Goal: Obtain resource: Obtain resource

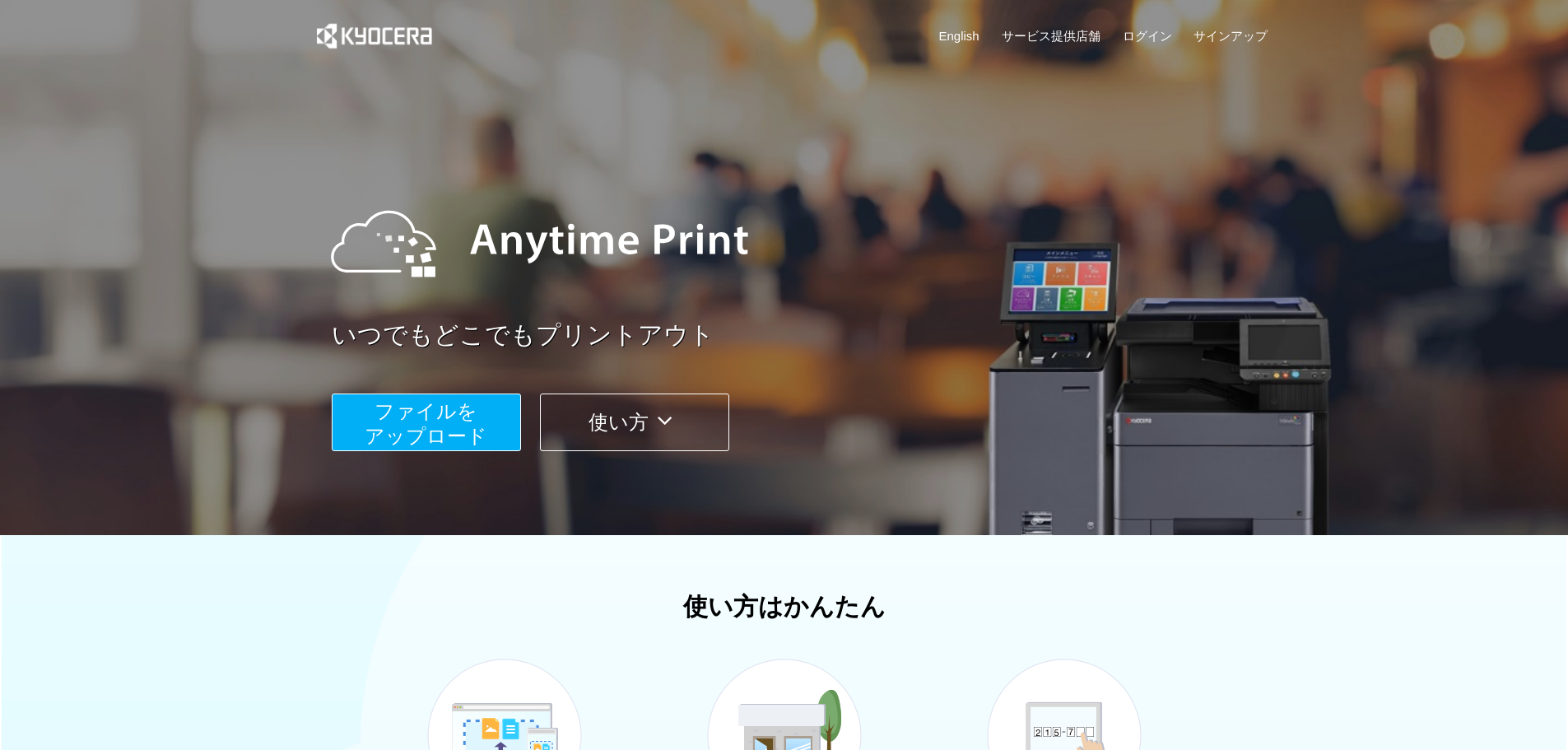
click at [415, 405] on span "ファイルを ​​アップロード" at bounding box center [426, 423] width 123 height 47
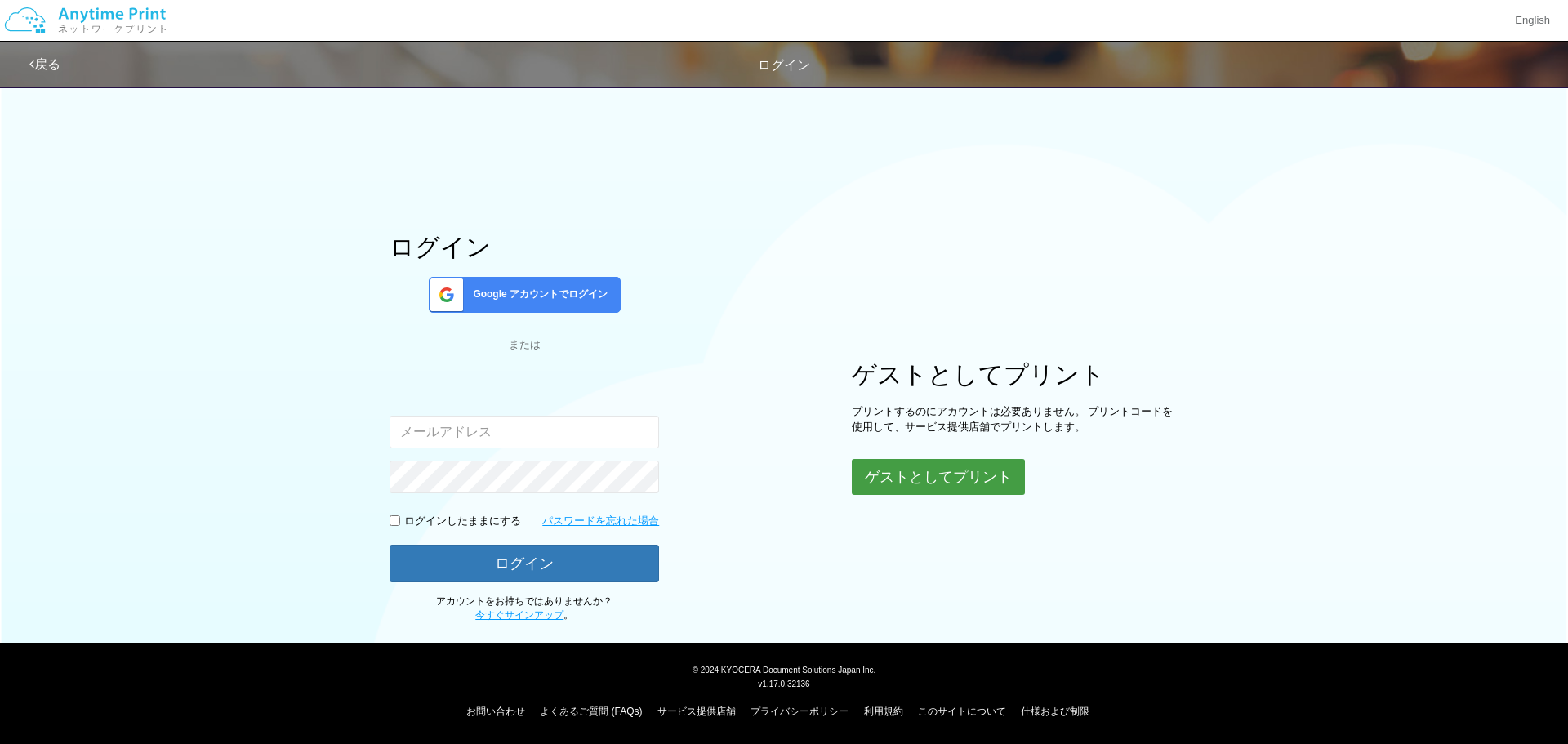
click at [930, 489] on button "ゲストとしてプリント" at bounding box center [938, 477] width 173 height 36
click at [926, 480] on button "ゲストとしてプリント" at bounding box center [938, 477] width 173 height 36
click at [921, 486] on button "ゲストとしてプリント" at bounding box center [938, 477] width 173 height 36
click at [921, 486] on body "English 戻る ログイン ログイン Google アカウントでログイン または 入力されたメールアドレスまたはパスワードが正しくありません。" at bounding box center [784, 372] width 1568 height 744
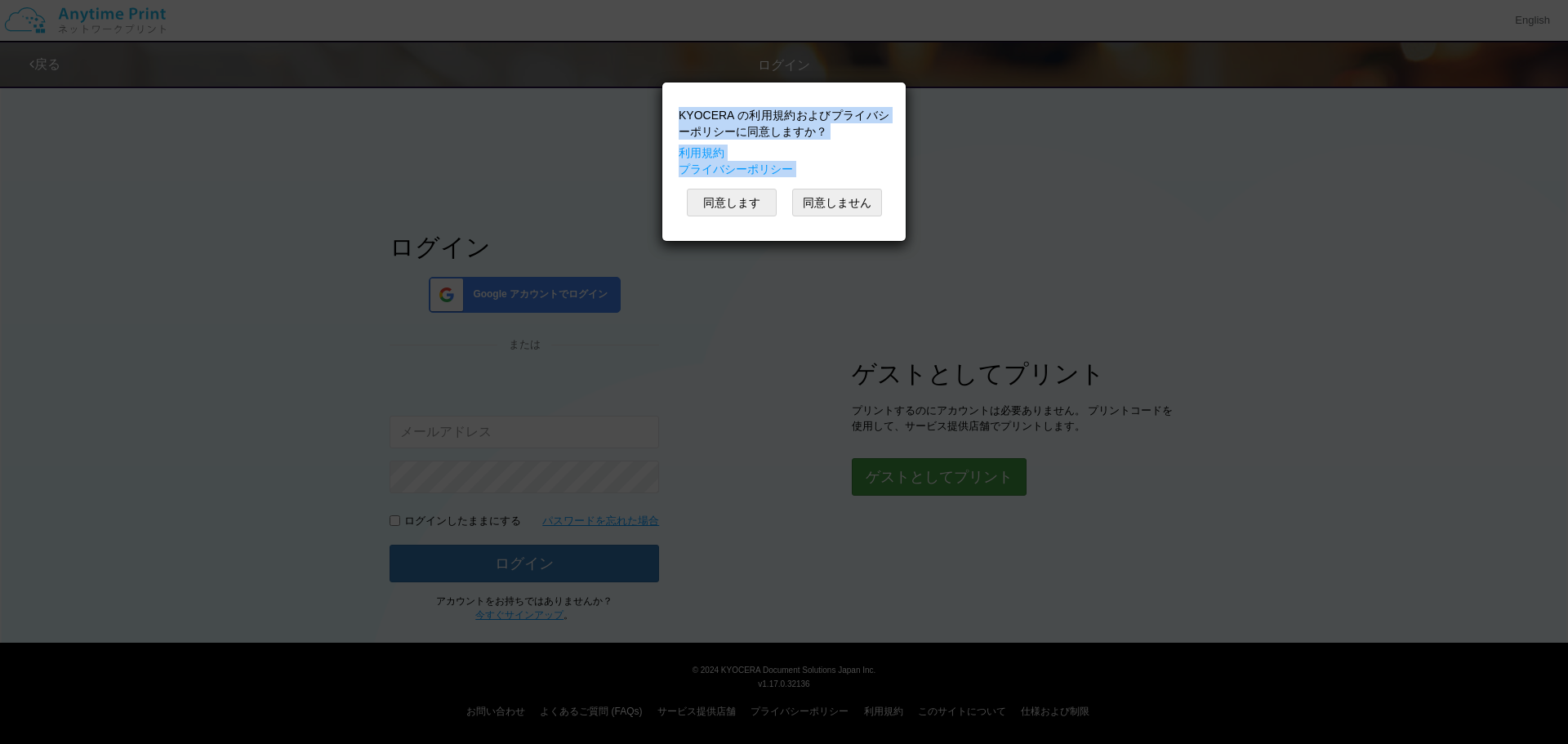
click at [921, 486] on div "KYOCERA の利用規約およびプライバシーポリシーに同意しますか？ 利用規約 プライバシーポリシー 同意します 同意しません" at bounding box center [784, 372] width 1568 height 744
click at [755, 206] on button "同意します" at bounding box center [732, 202] width 90 height 28
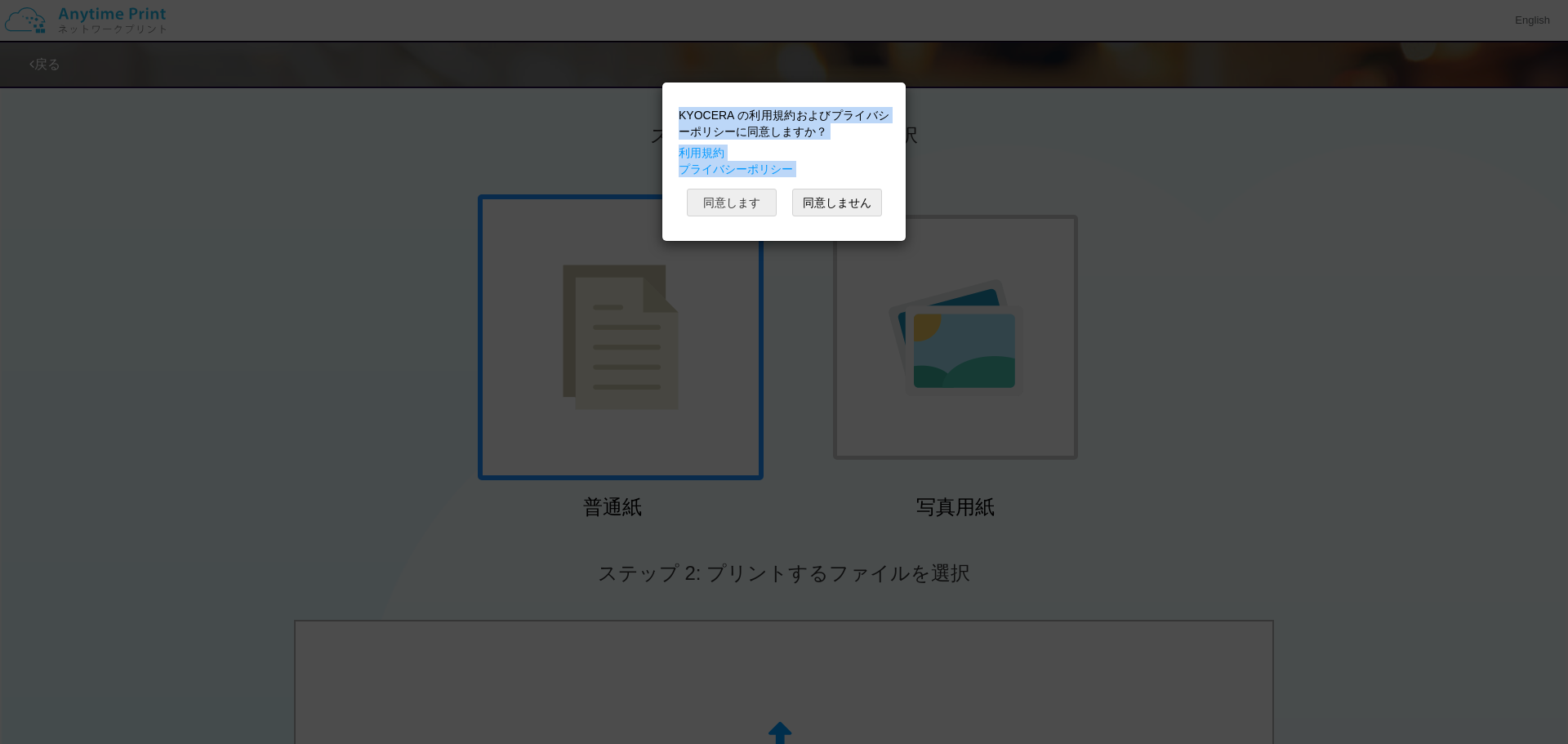
click at [750, 199] on button "同意します" at bounding box center [732, 202] width 90 height 28
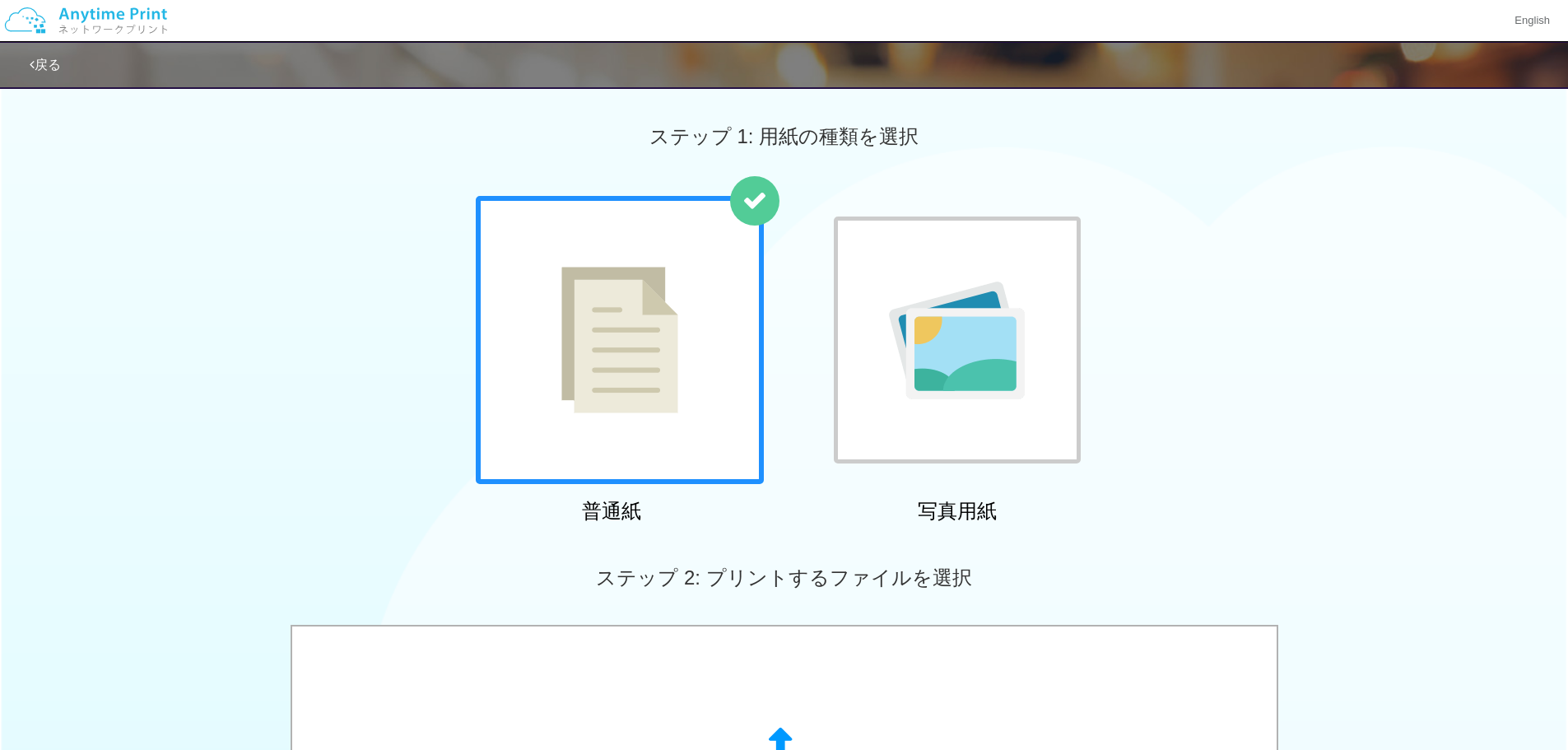
click at [146, 12] on img at bounding box center [85, 20] width 175 height 58
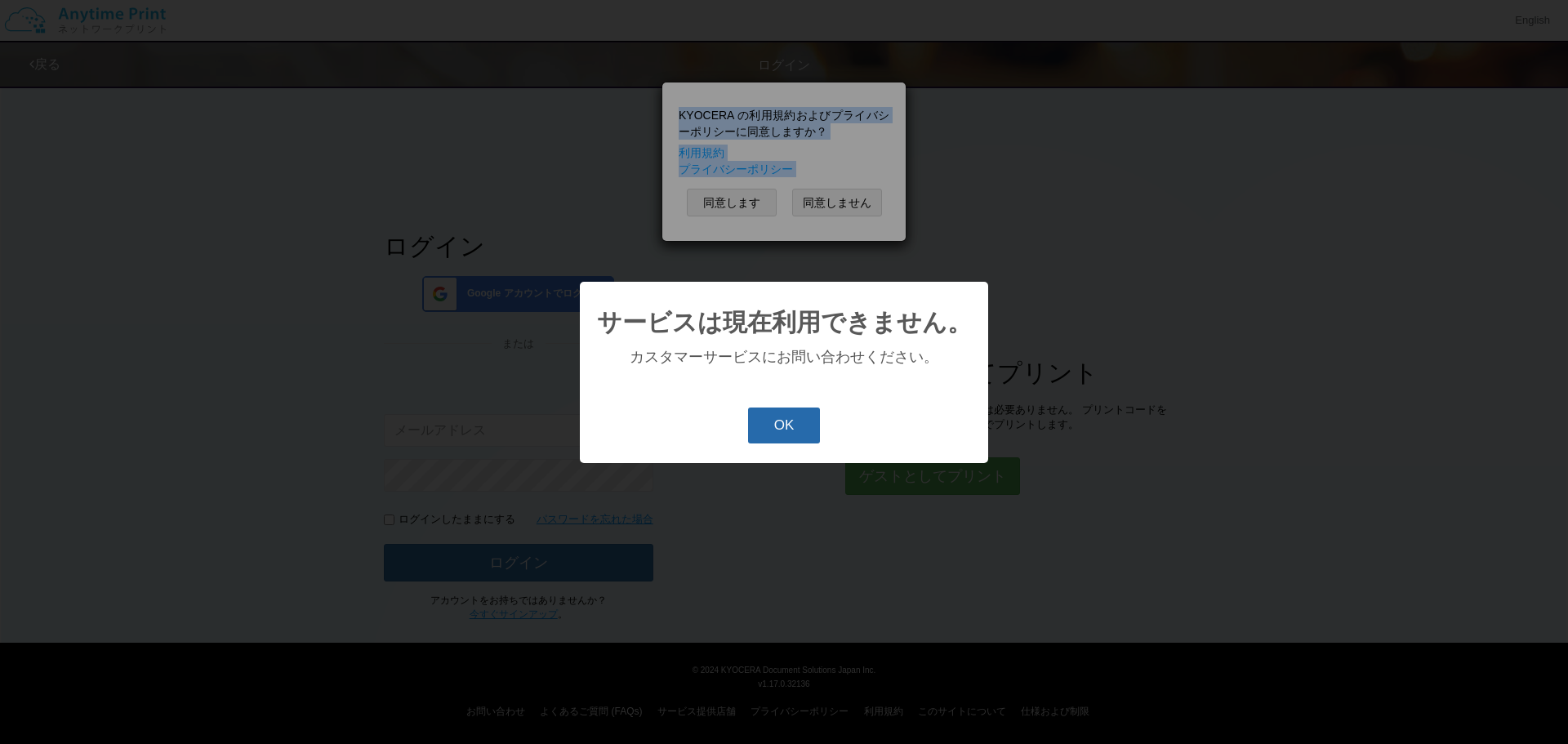
click at [815, 427] on button "OK" at bounding box center [784, 425] width 73 height 36
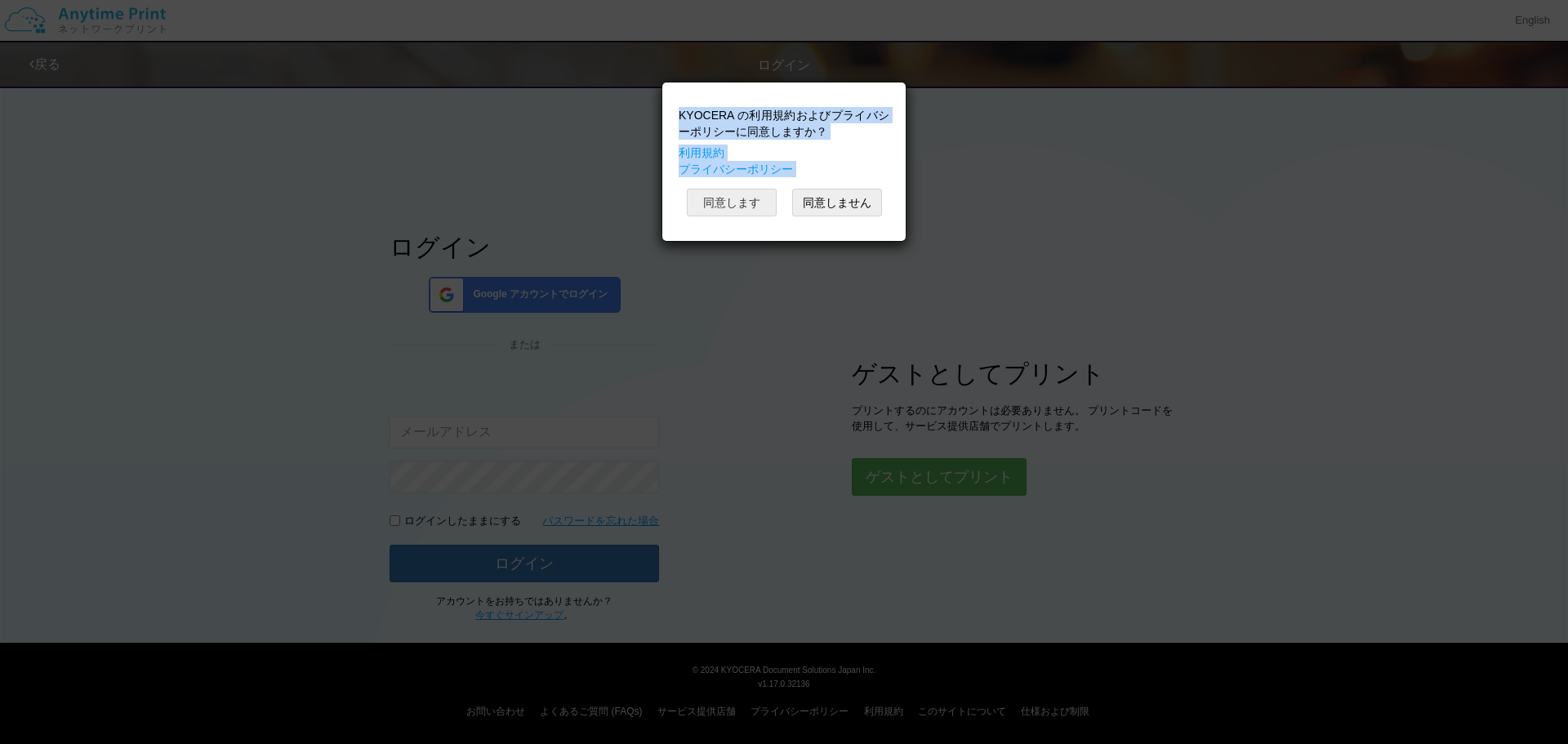
click at [750, 197] on button "同意します" at bounding box center [732, 202] width 90 height 28
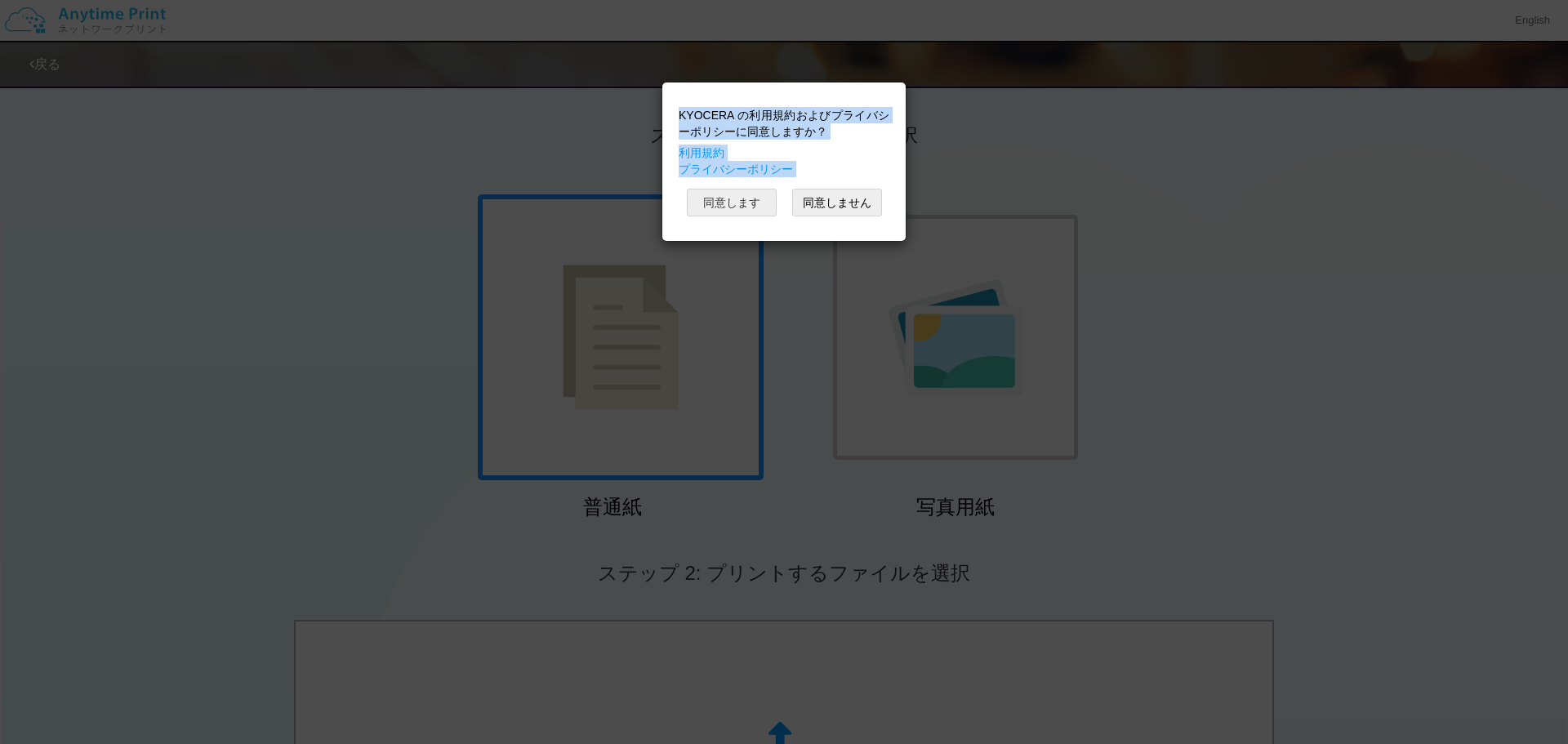
click at [705, 195] on button "同意します" at bounding box center [732, 202] width 90 height 28
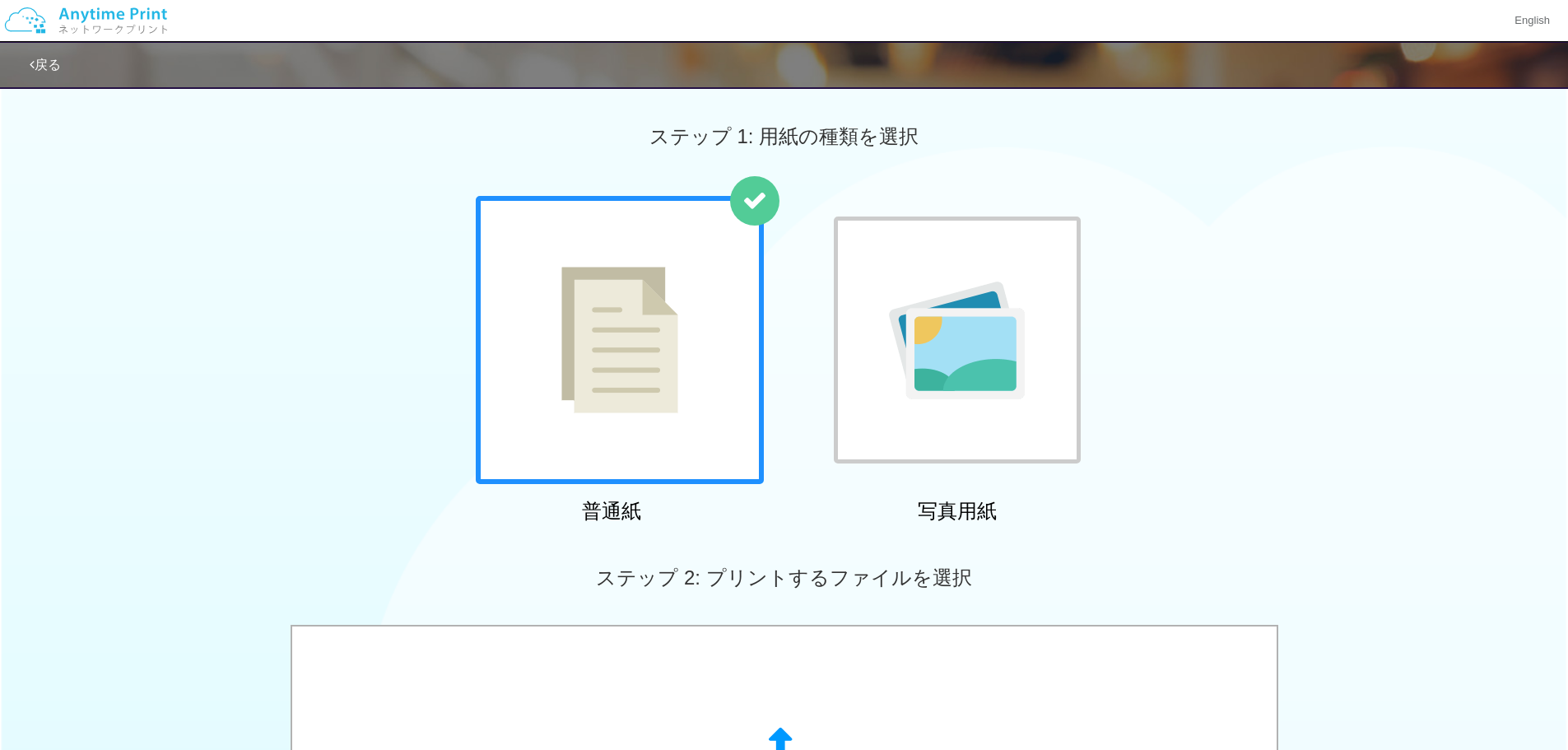
click at [45, 72] on link "戻る" at bounding box center [45, 64] width 31 height 14
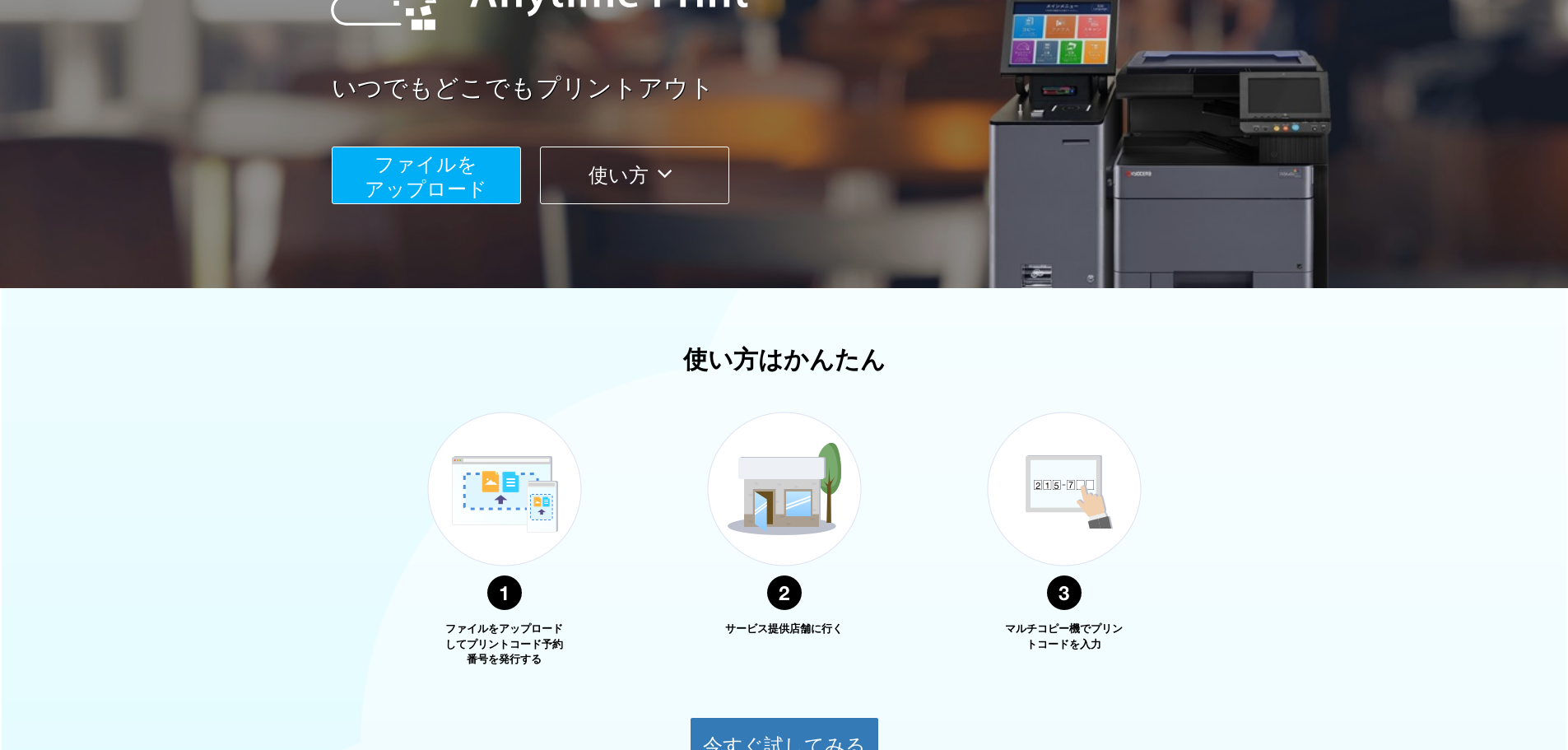
scroll to position [420, 0]
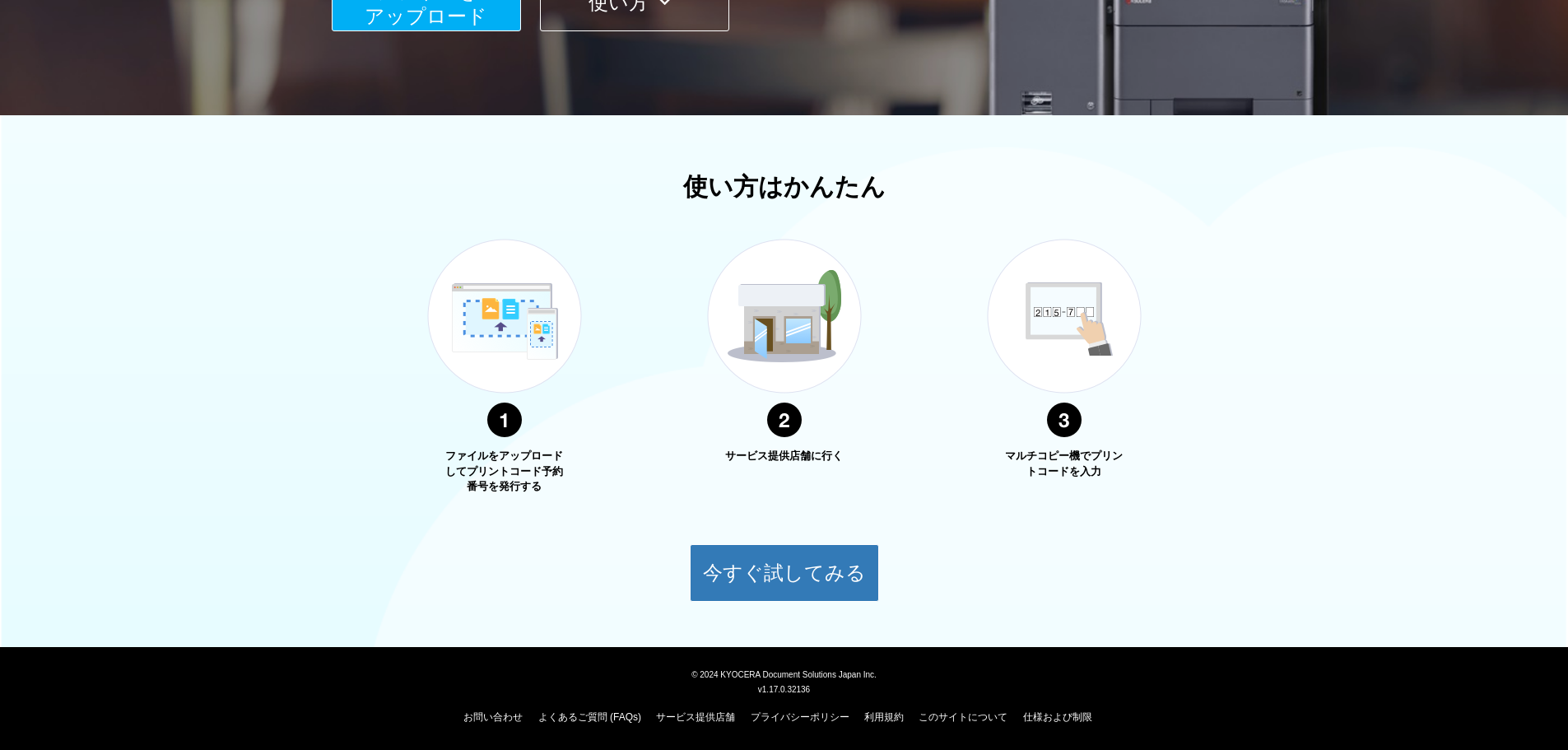
click at [768, 314] on img at bounding box center [784, 338] width 206 height 260
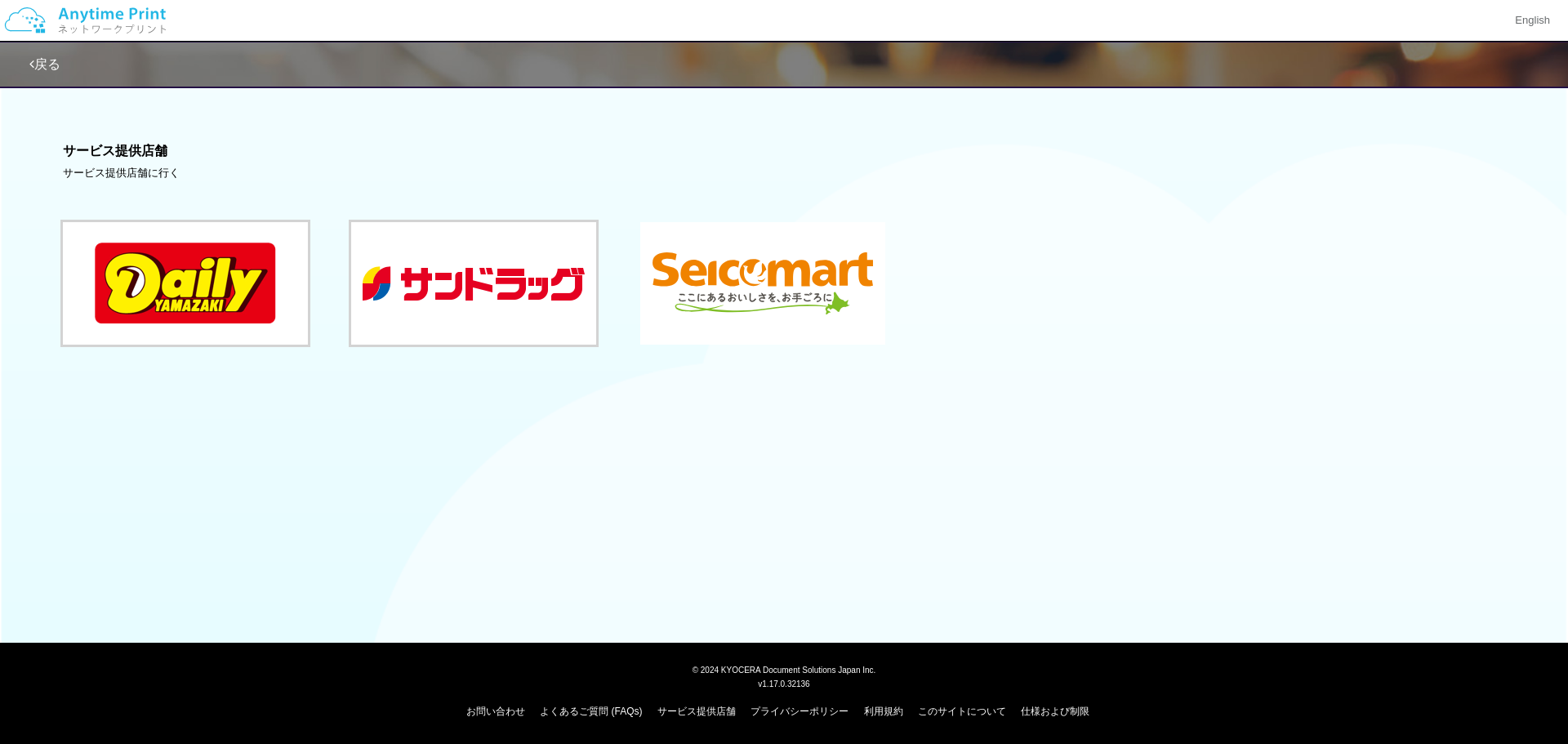
click at [726, 314] on button at bounding box center [763, 284] width 245 height 123
click at [729, 310] on button at bounding box center [763, 284] width 245 height 123
click at [55, 68] on link "戻る" at bounding box center [45, 64] width 31 height 14
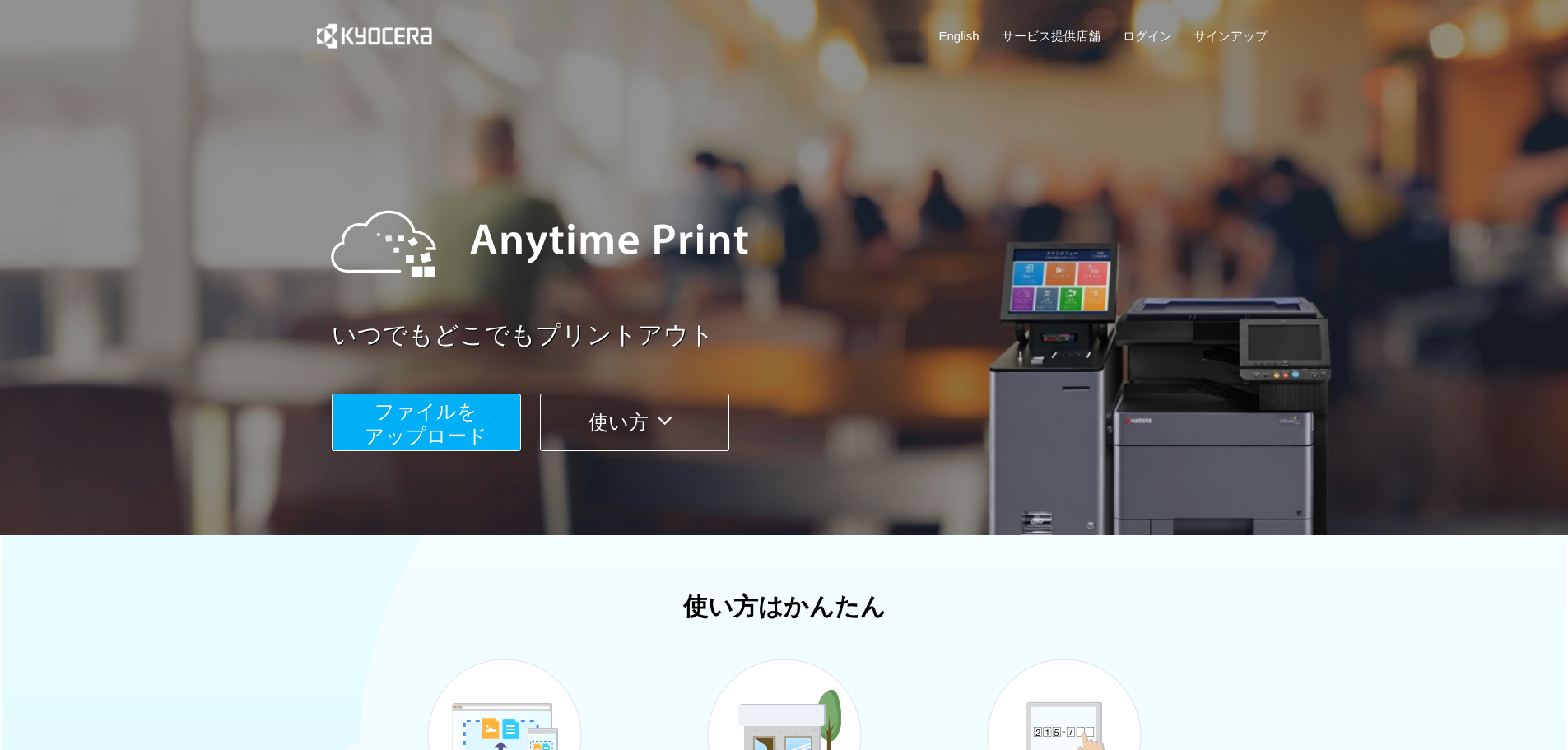
click at [464, 421] on span "ファイルを ​​アップロード" at bounding box center [426, 423] width 123 height 47
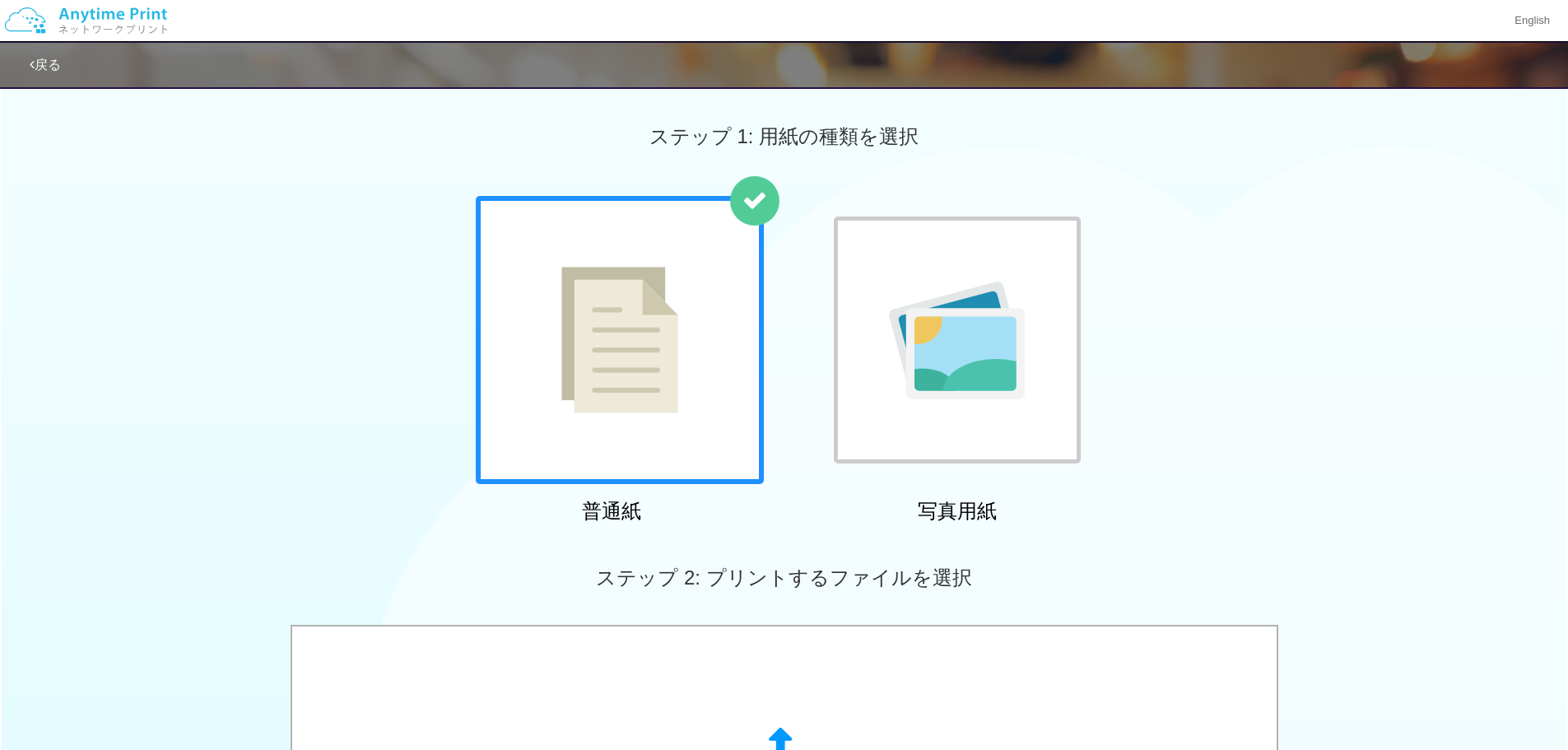
scroll to position [329, 0]
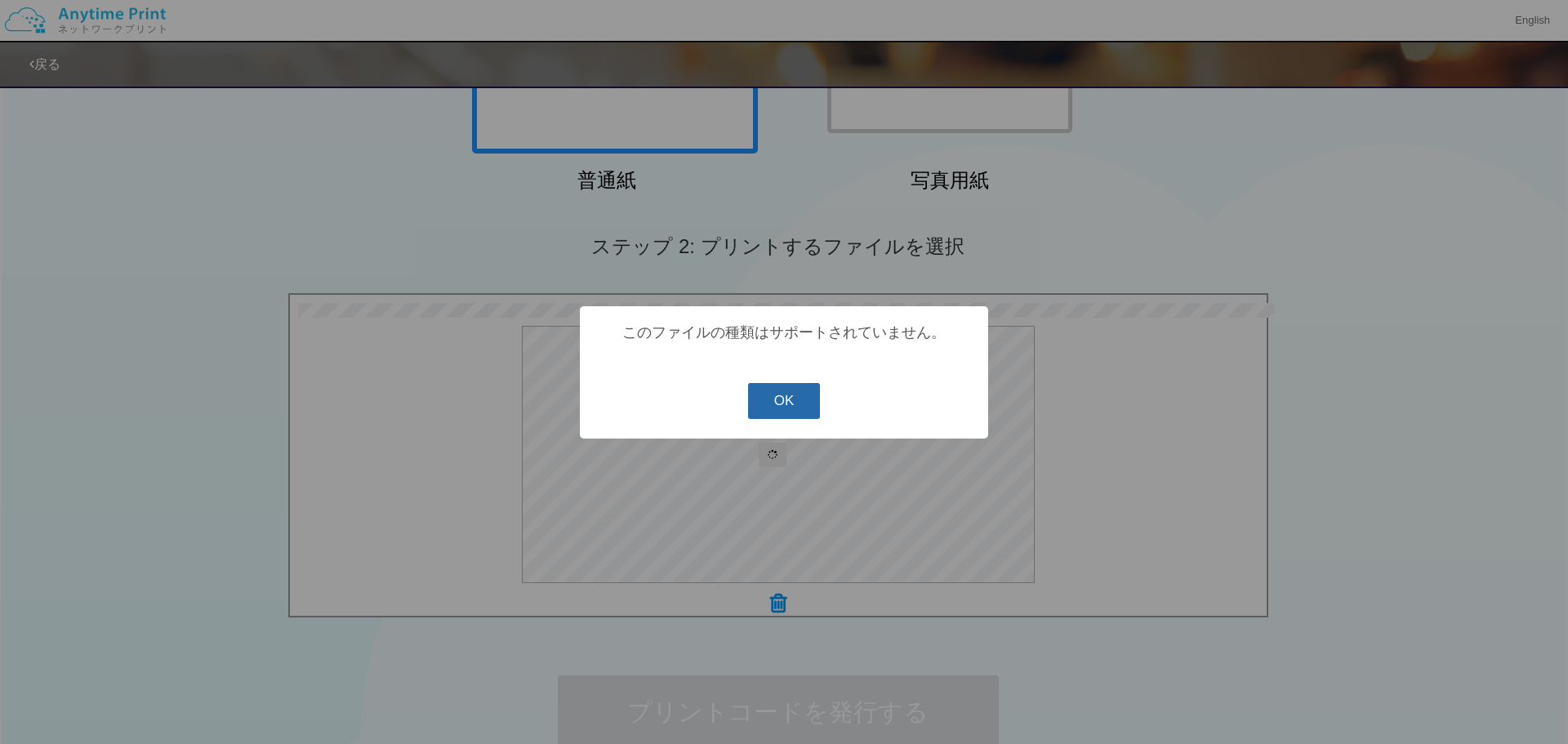
click at [781, 401] on button "OK" at bounding box center [784, 401] width 73 height 36
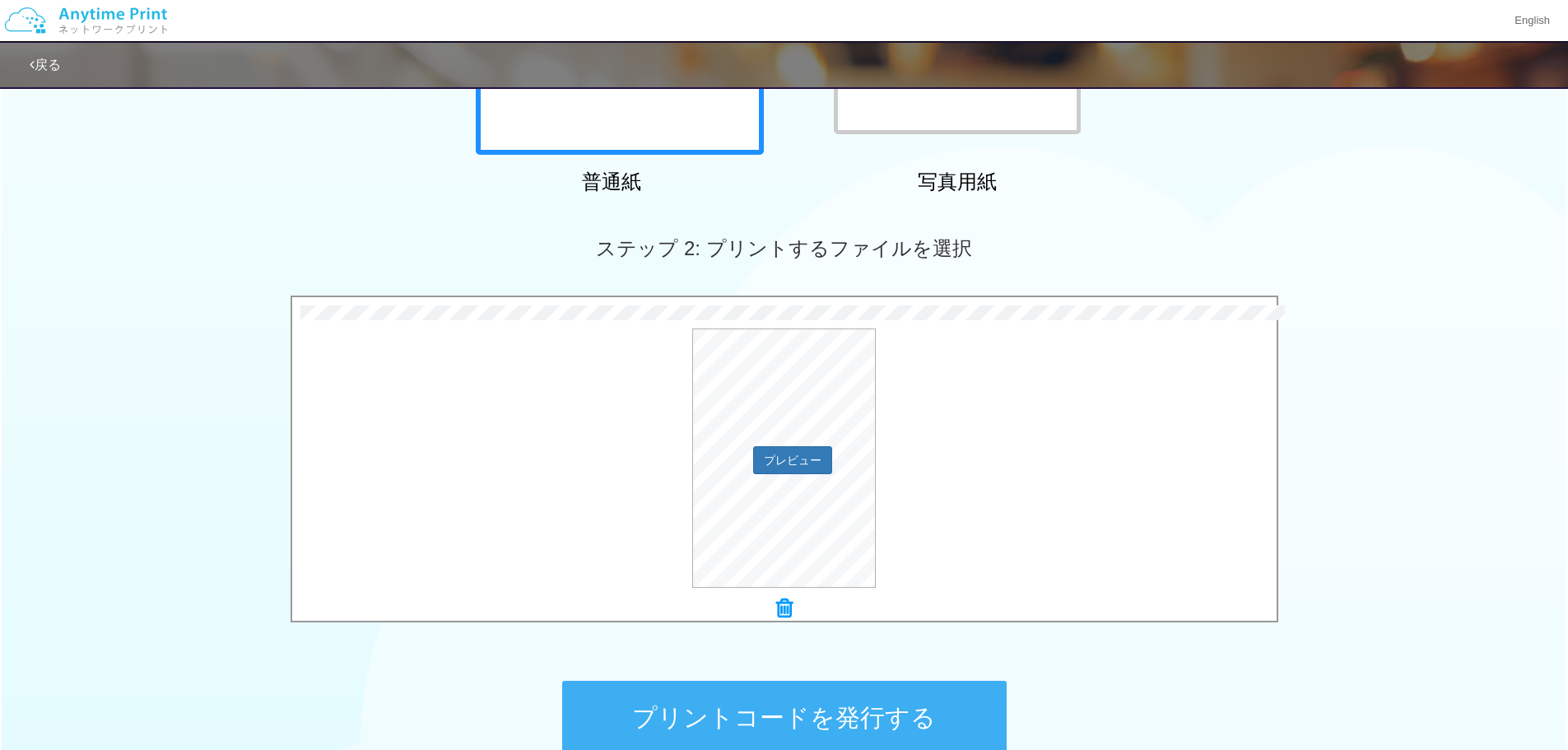
scroll to position [411, 0]
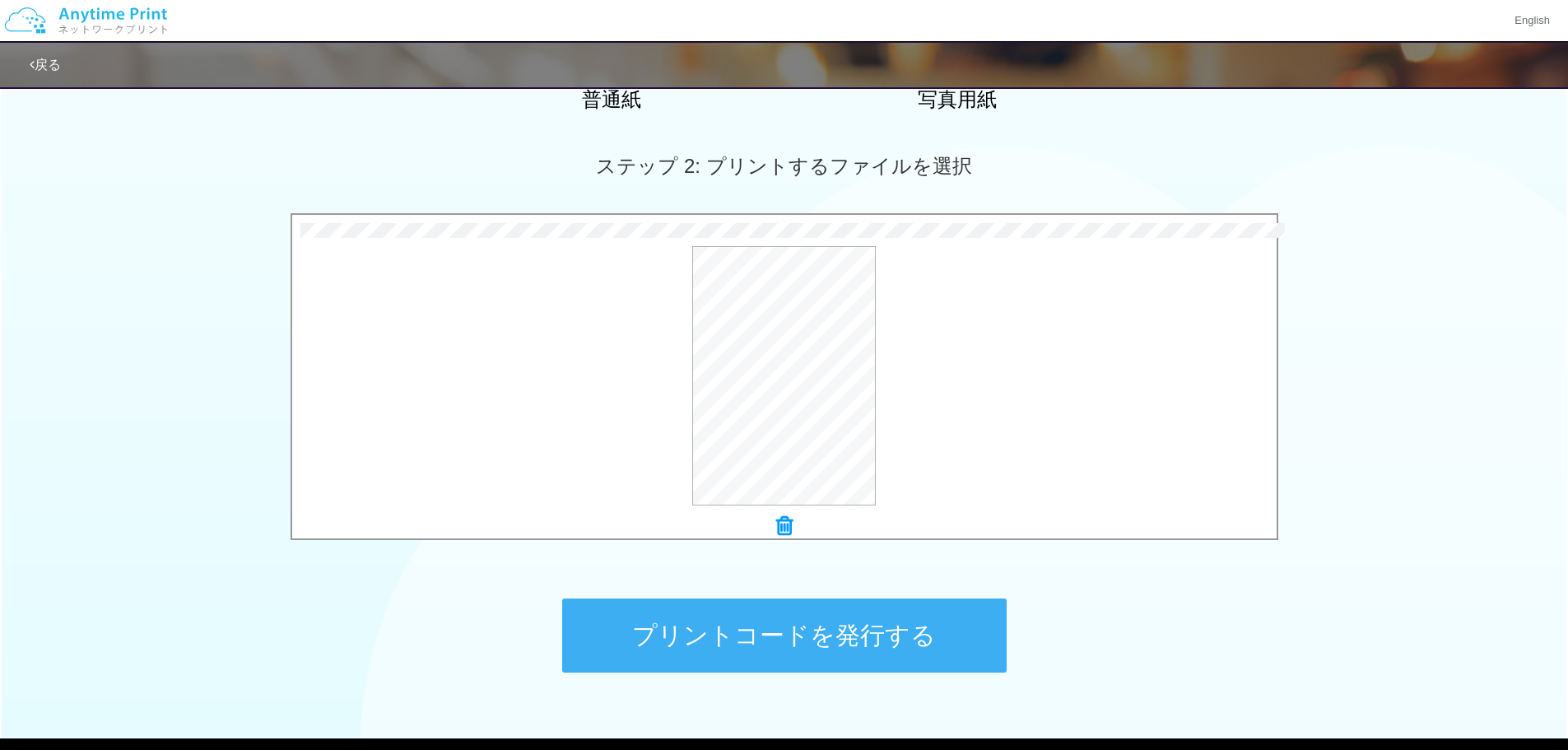
click at [852, 620] on button "プリントコードを発行する" at bounding box center [784, 636] width 444 height 74
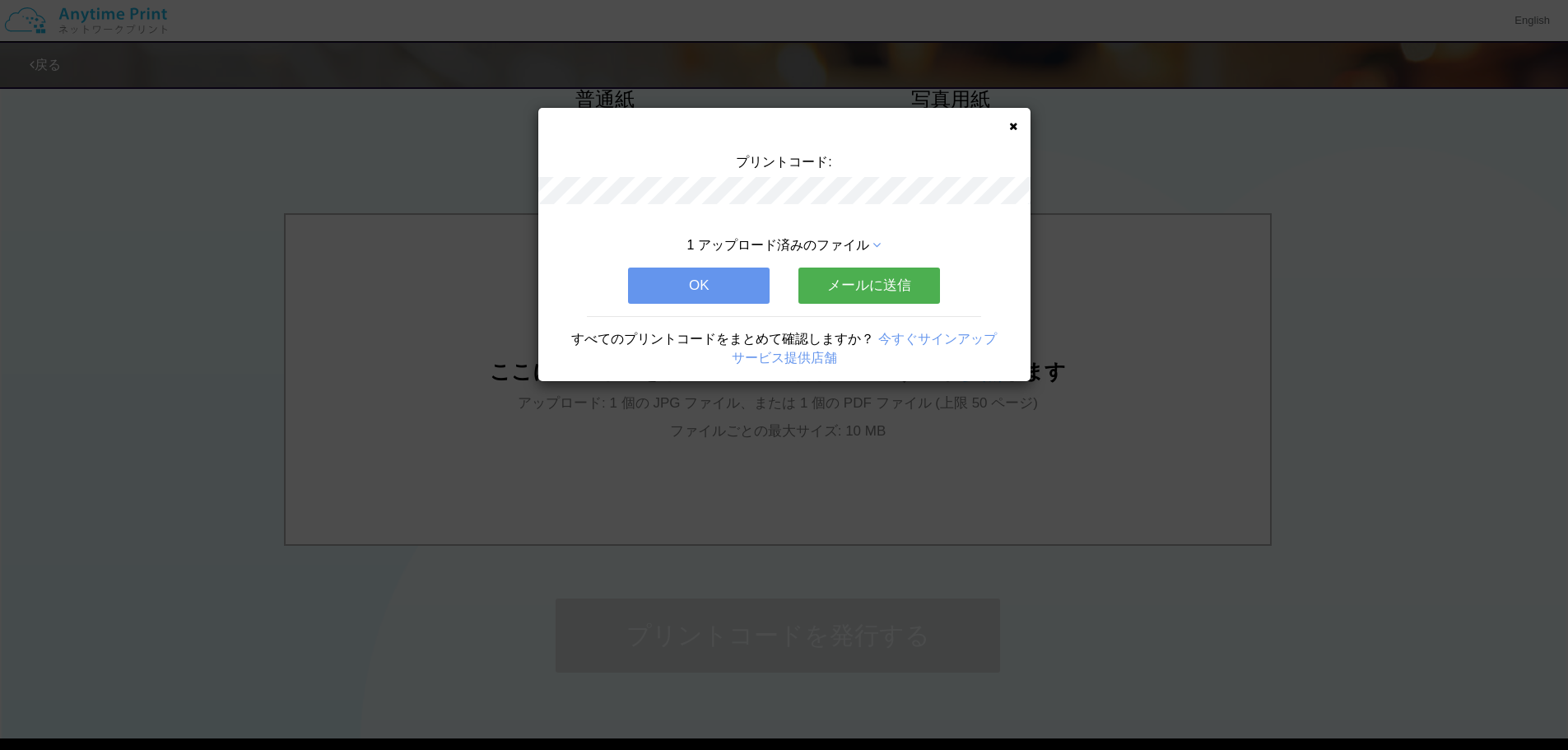
scroll to position [0, 0]
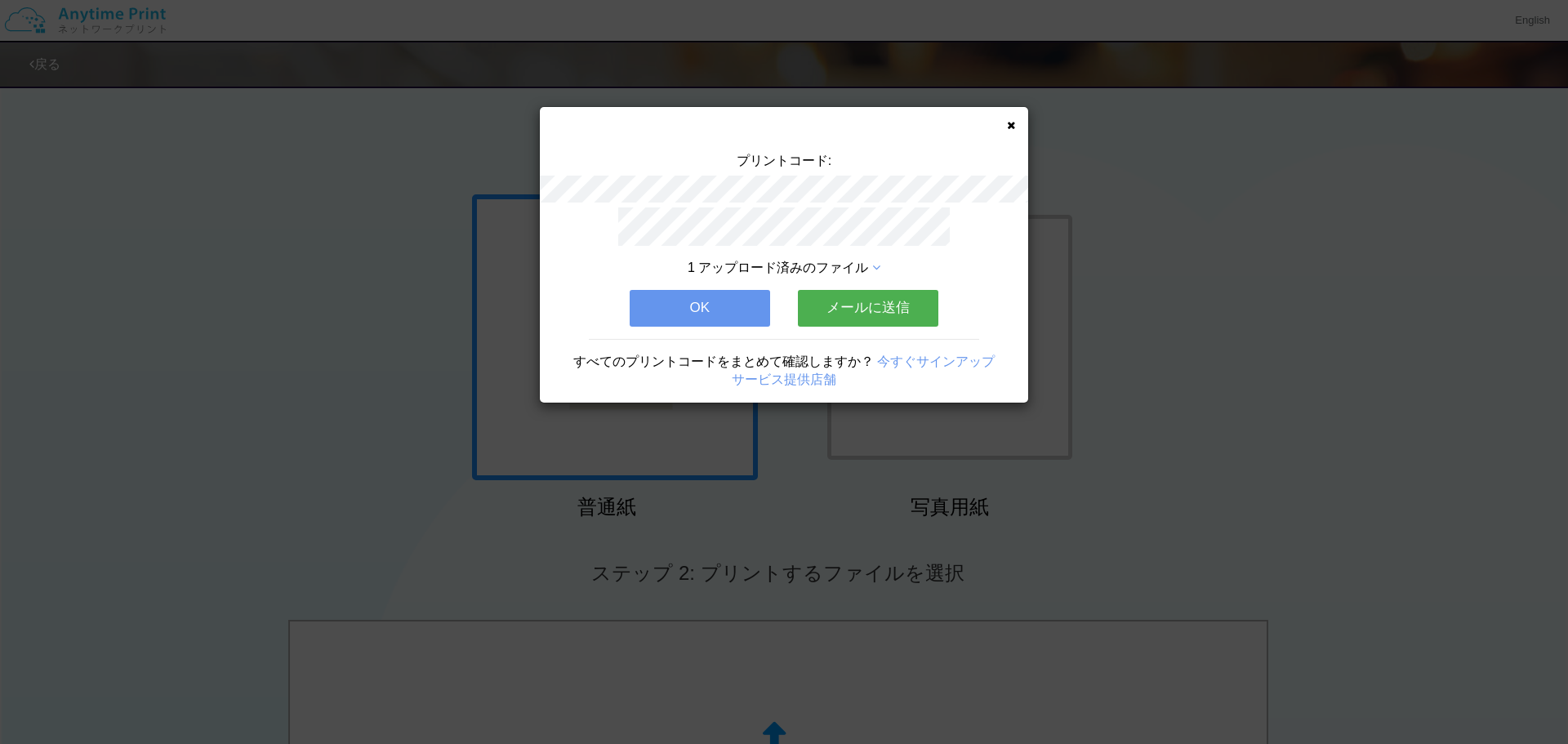
click at [1314, 286] on div "プリントコード: 1 アップロード済みのファイル OK メールに送信 すべてのプリントコードをまとめて確認しますか？ 今すぐサインアップ サービス提供店舗" at bounding box center [784, 372] width 1568 height 744
click at [747, 298] on button "OK" at bounding box center [700, 307] width 140 height 36
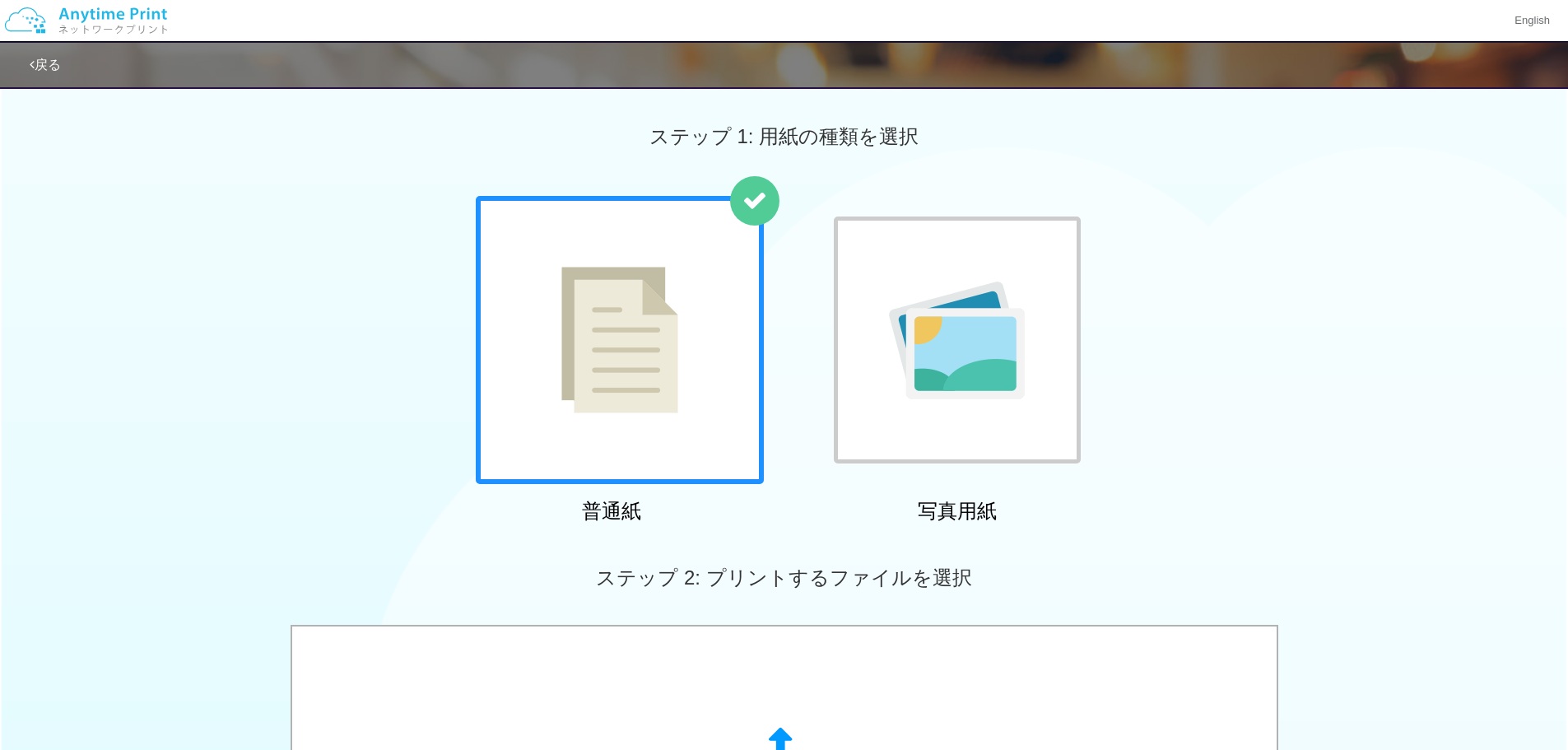
click at [113, 25] on img at bounding box center [85, 20] width 175 height 58
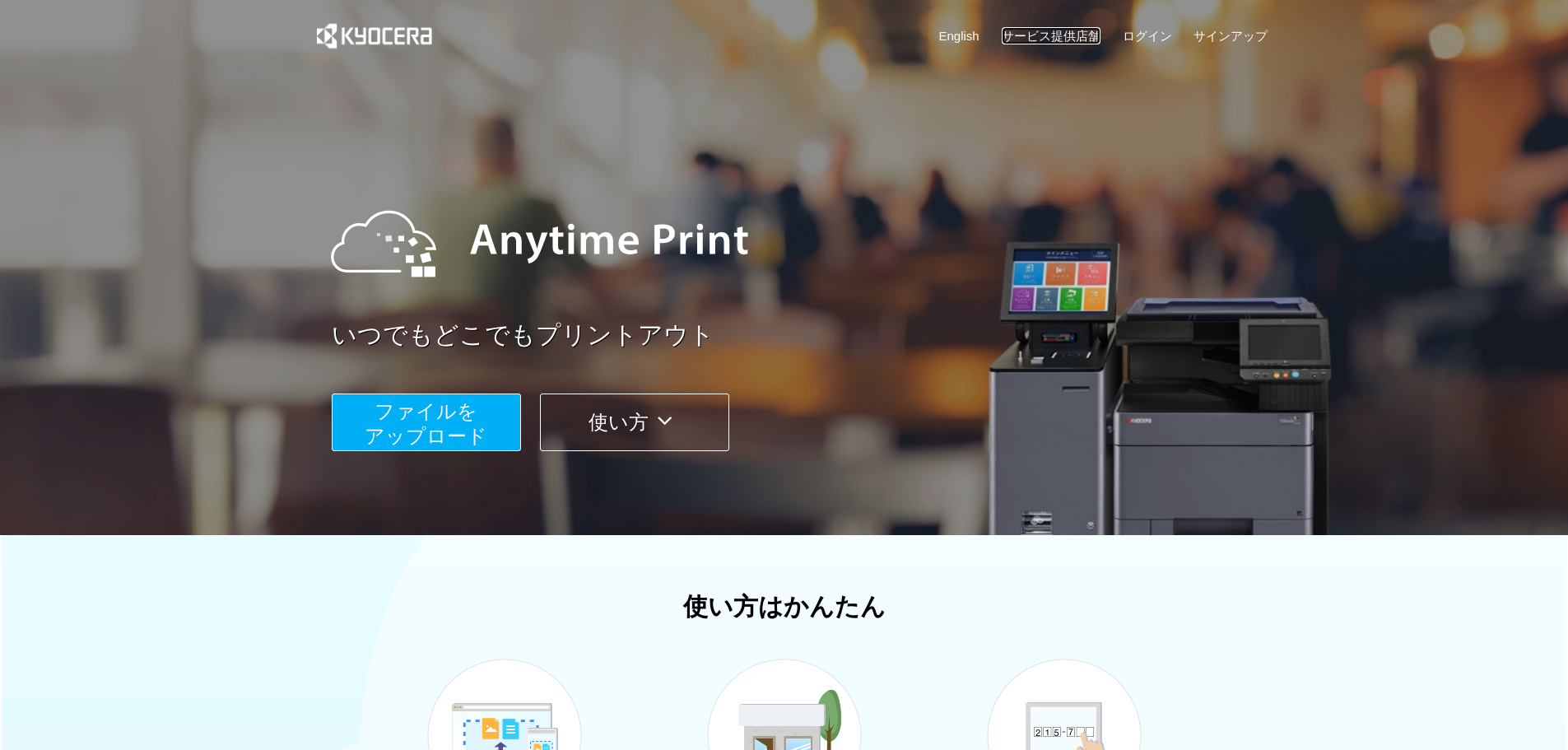
click at [1086, 41] on link "サービス提供店舗" at bounding box center [1050, 36] width 99 height 17
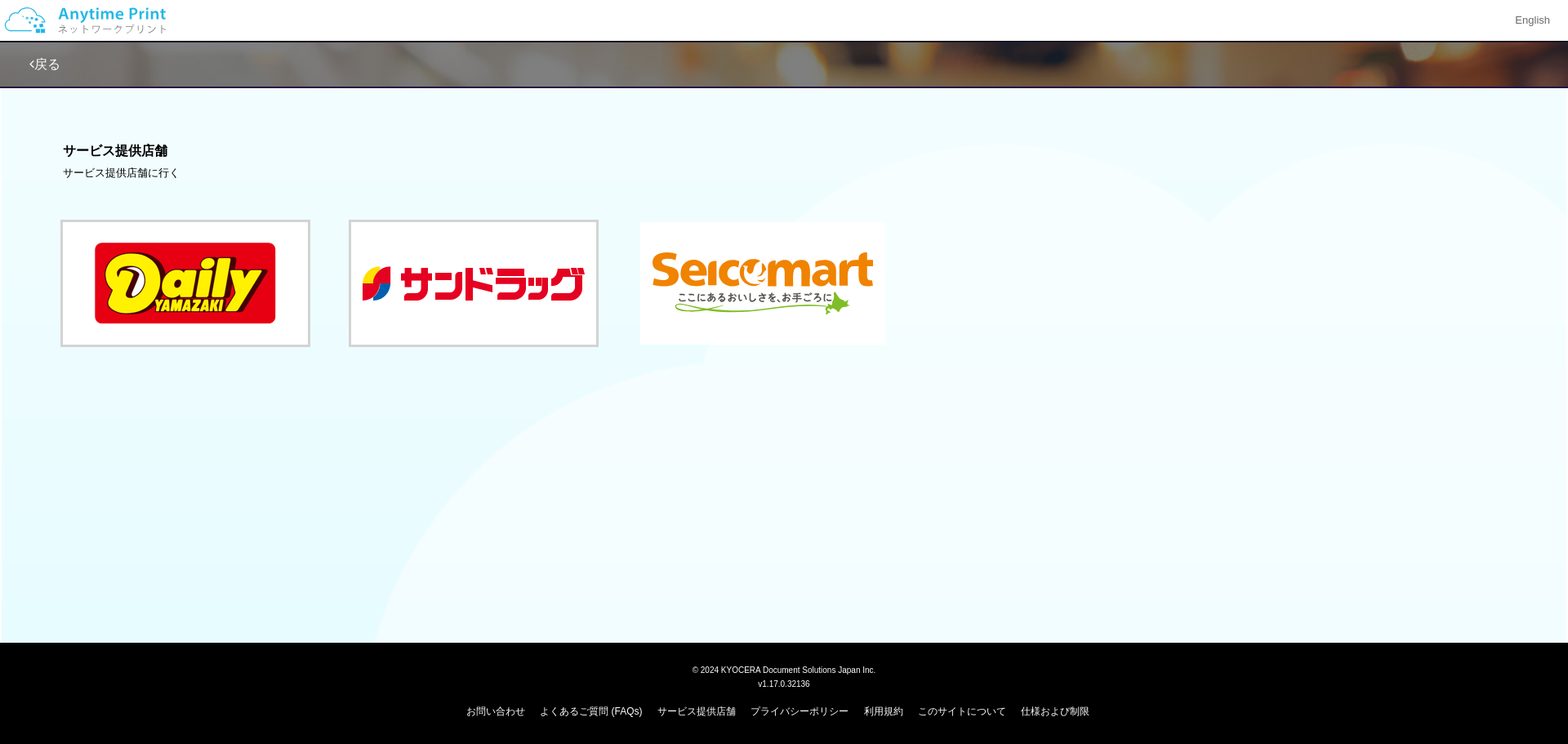
click at [798, 272] on button at bounding box center [763, 284] width 245 height 123
click at [49, 70] on link "戻る" at bounding box center [45, 64] width 31 height 14
